Goal: Navigation & Orientation: Find specific page/section

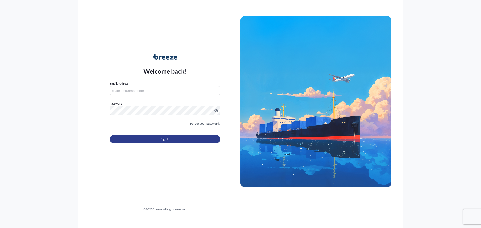
type input "[PERSON_NAME][EMAIL_ADDRESS][PERSON_NAME][DOMAIN_NAME]"
click at [194, 141] on button "Sign In" at bounding box center [165, 139] width 111 height 8
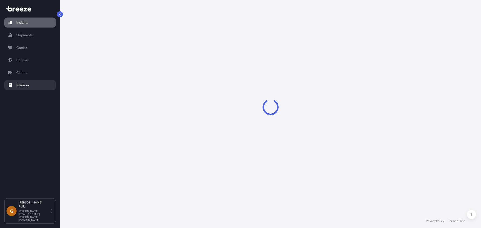
select select "2025"
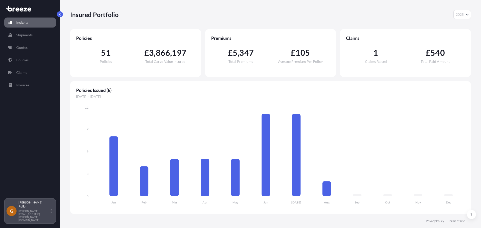
click at [39, 220] on p "[PERSON_NAME][EMAIL_ADDRESS][PERSON_NAME][DOMAIN_NAME]" at bounding box center [34, 216] width 31 height 12
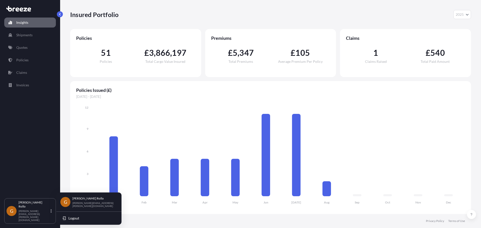
click at [79, 203] on p "[PERSON_NAME][EMAIL_ADDRESS][PERSON_NAME][DOMAIN_NAME]" at bounding box center [92, 205] width 41 height 6
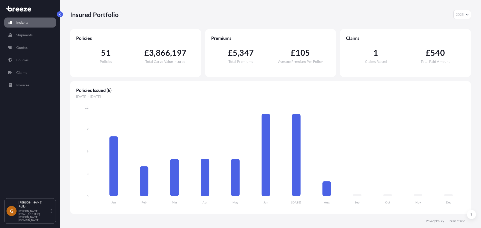
drag, startPoint x: 17, startPoint y: 172, endPoint x: 59, endPoint y: 151, distance: 46.8
click at [18, 172] on div "Insights Shipments Quotes Policies Claims Invoices" at bounding box center [30, 105] width 52 height 185
